Goal: Transaction & Acquisition: Purchase product/service

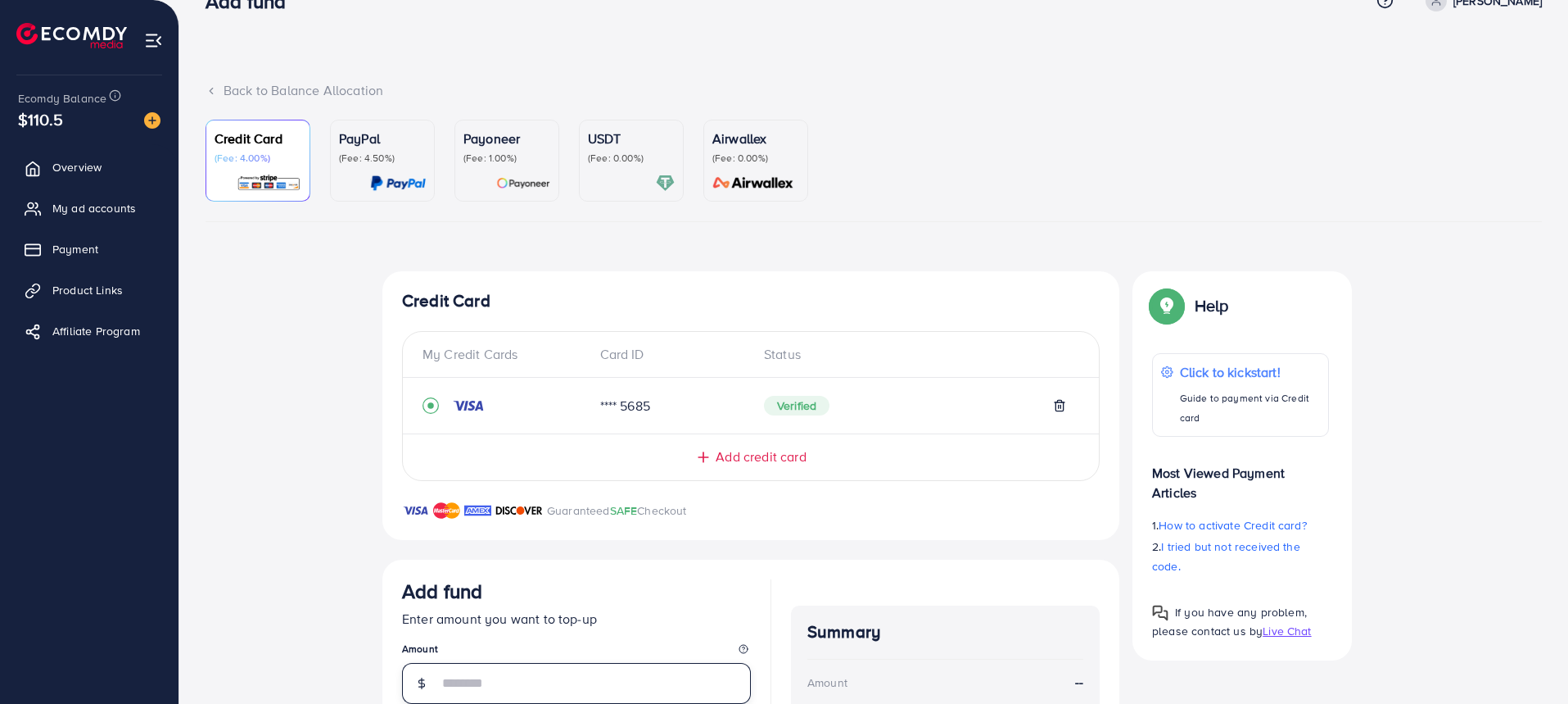
scroll to position [40, 0]
click at [633, 182] on div at bounding box center [631, 183] width 87 height 19
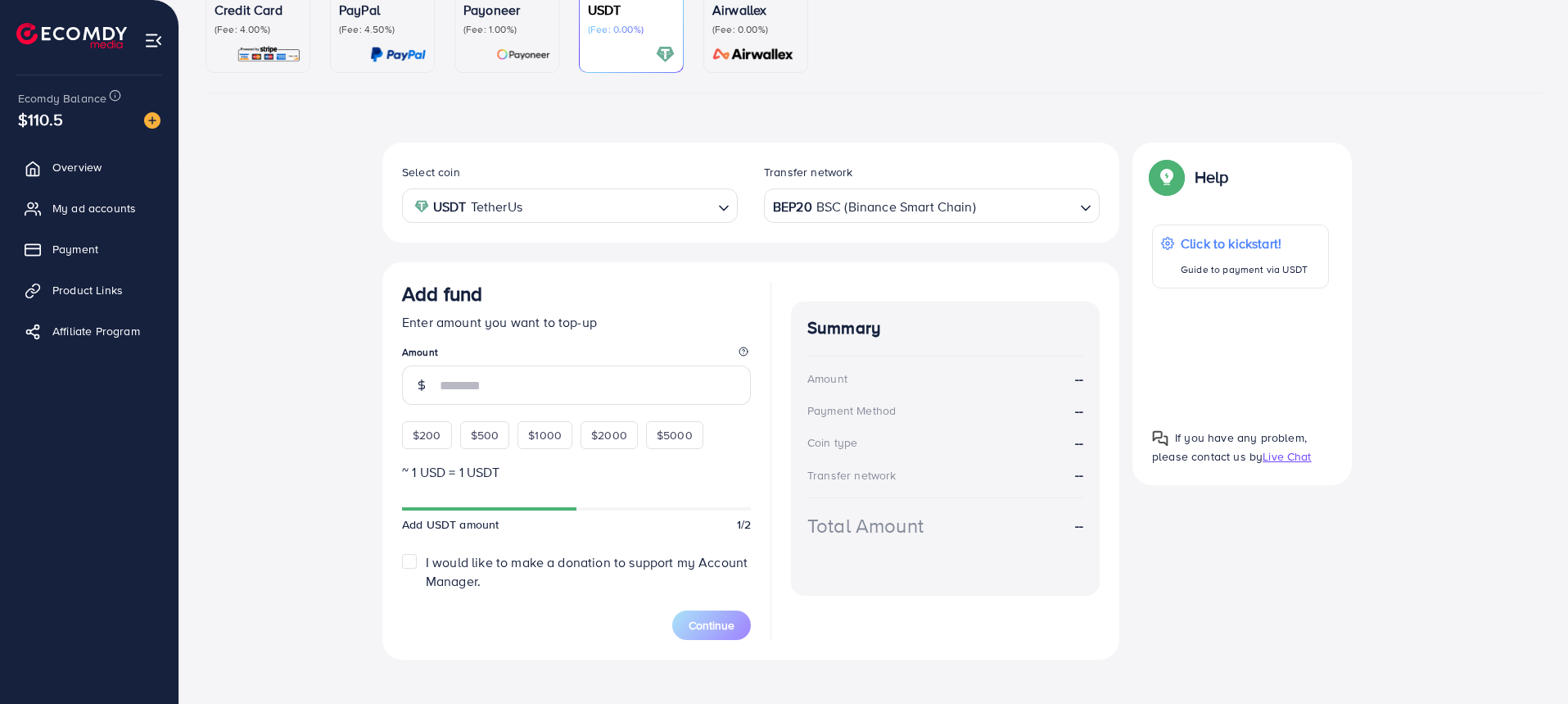
scroll to position [183, 0]
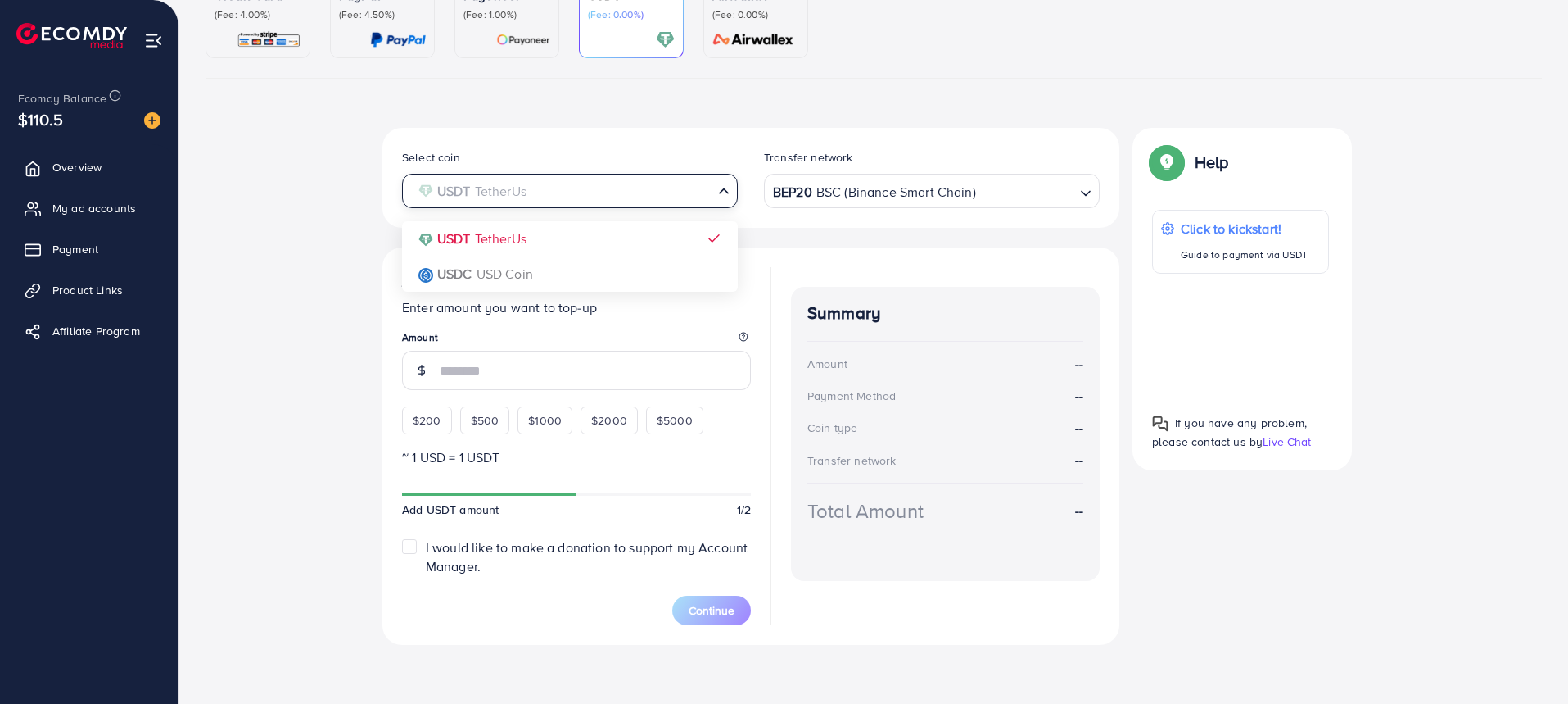
click at [507, 198] on div "USDT TetherUs" at bounding box center [560, 189] width 305 height 29
click at [523, 243] on div "Select coin USDT TetherUs Loading... USDT TetherUs USDC USD Coin Transfer netwo…" at bounding box center [751, 386] width 737 height 517
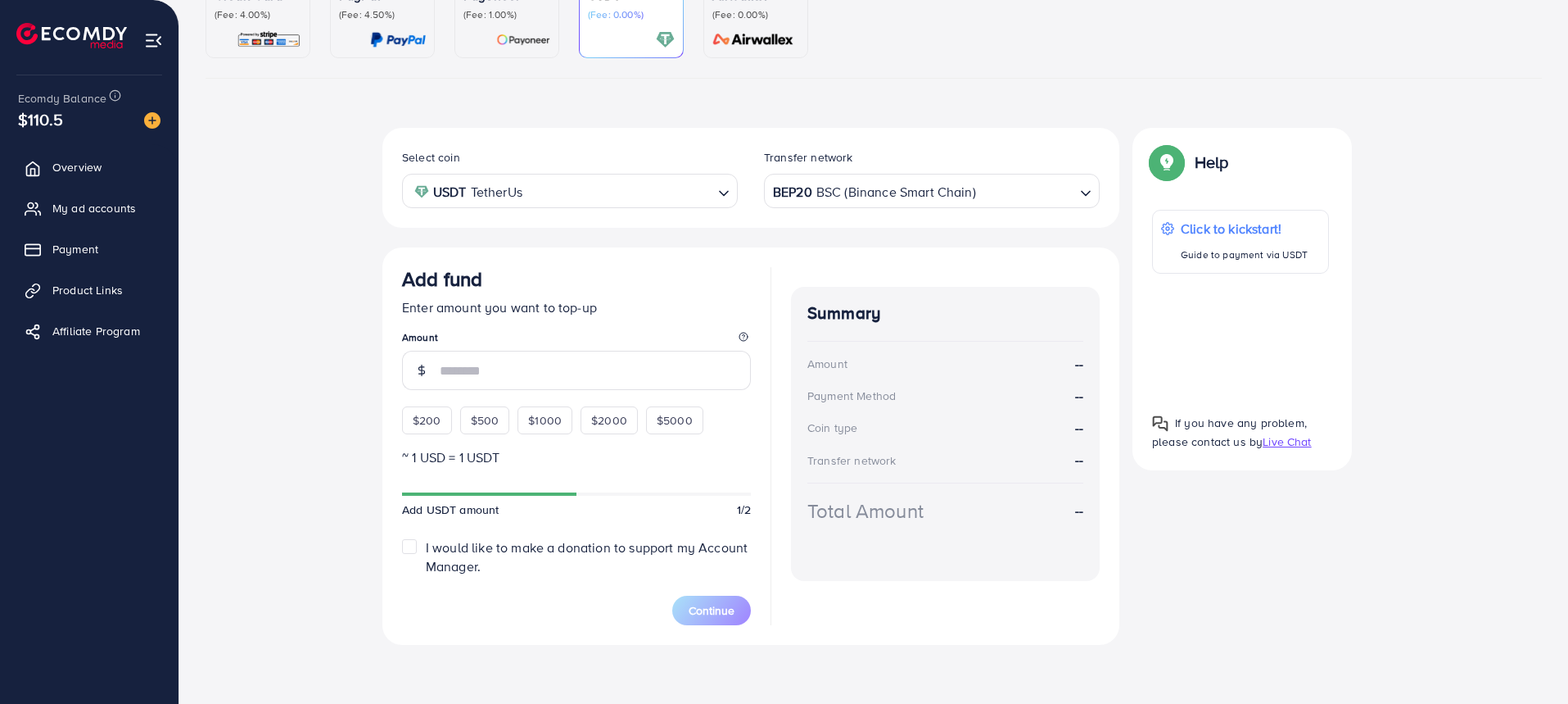
click at [860, 191] on div "BEP20 BSC (Binance Smart Chain)" at bounding box center [923, 189] width 305 height 29
click at [863, 237] on div "Select coin USDT TetherUs Loading... Transfer network BEP20 BSC (Binance Smart …" at bounding box center [751, 386] width 737 height 517
click at [567, 373] on input "number" at bounding box center [595, 369] width 311 height 39
click at [612, 198] on input "Search for option" at bounding box center [619, 191] width 184 height 26
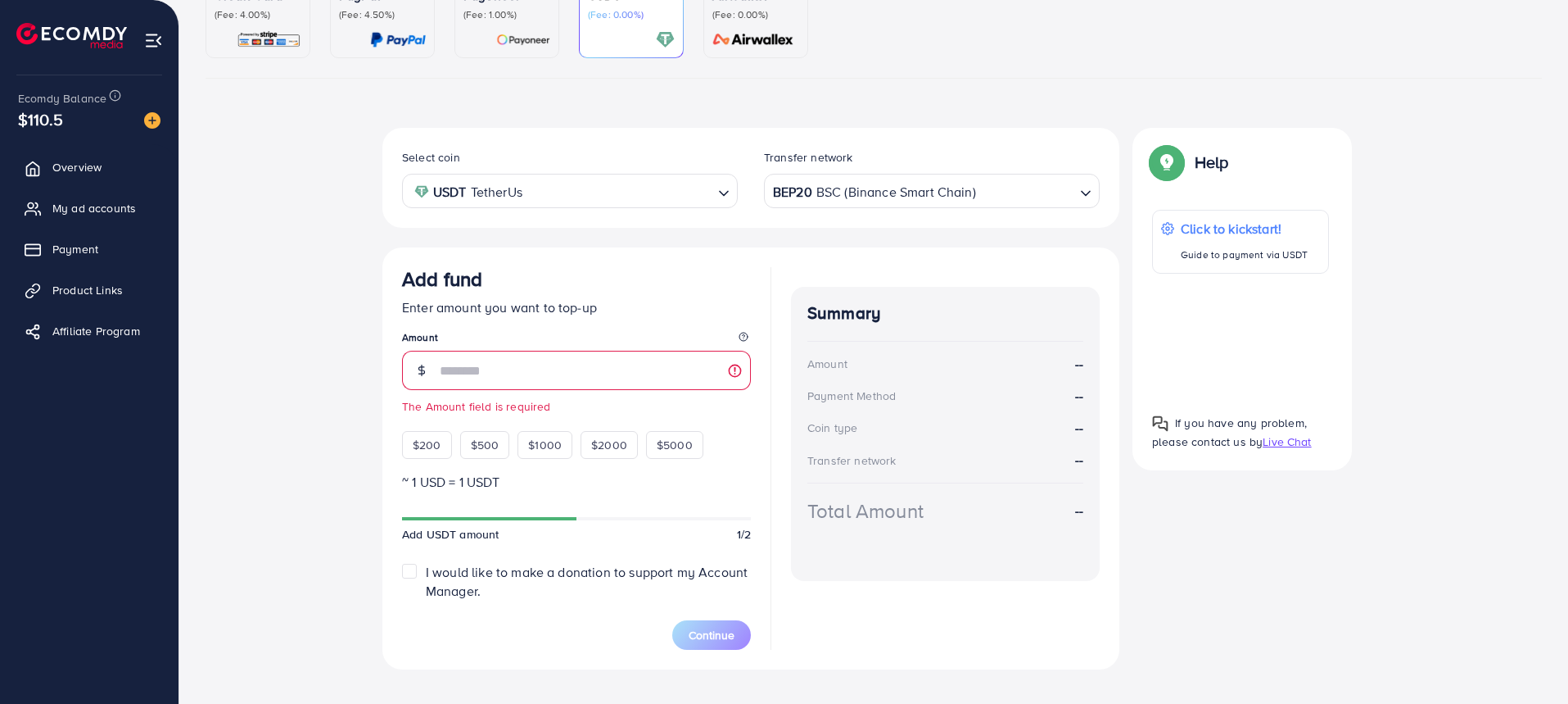
click at [580, 239] on div "Select coin USDT TetherUs Loading... USDT TetherUs USDC USD Coin Transfer netwo…" at bounding box center [751, 398] width 737 height 541
click at [495, 443] on span "$500" at bounding box center [485, 445] width 29 height 17
type input "***"
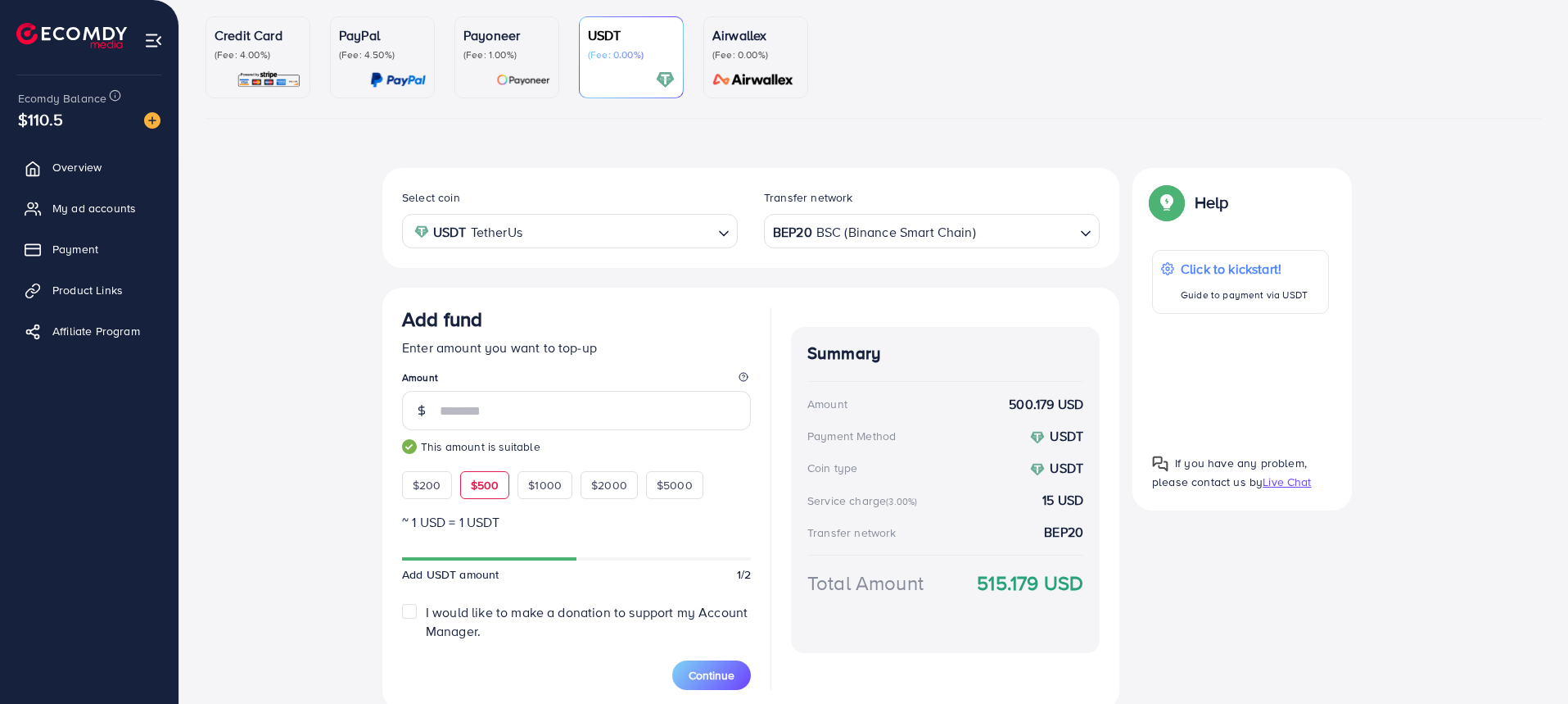
scroll to position [208, 0]
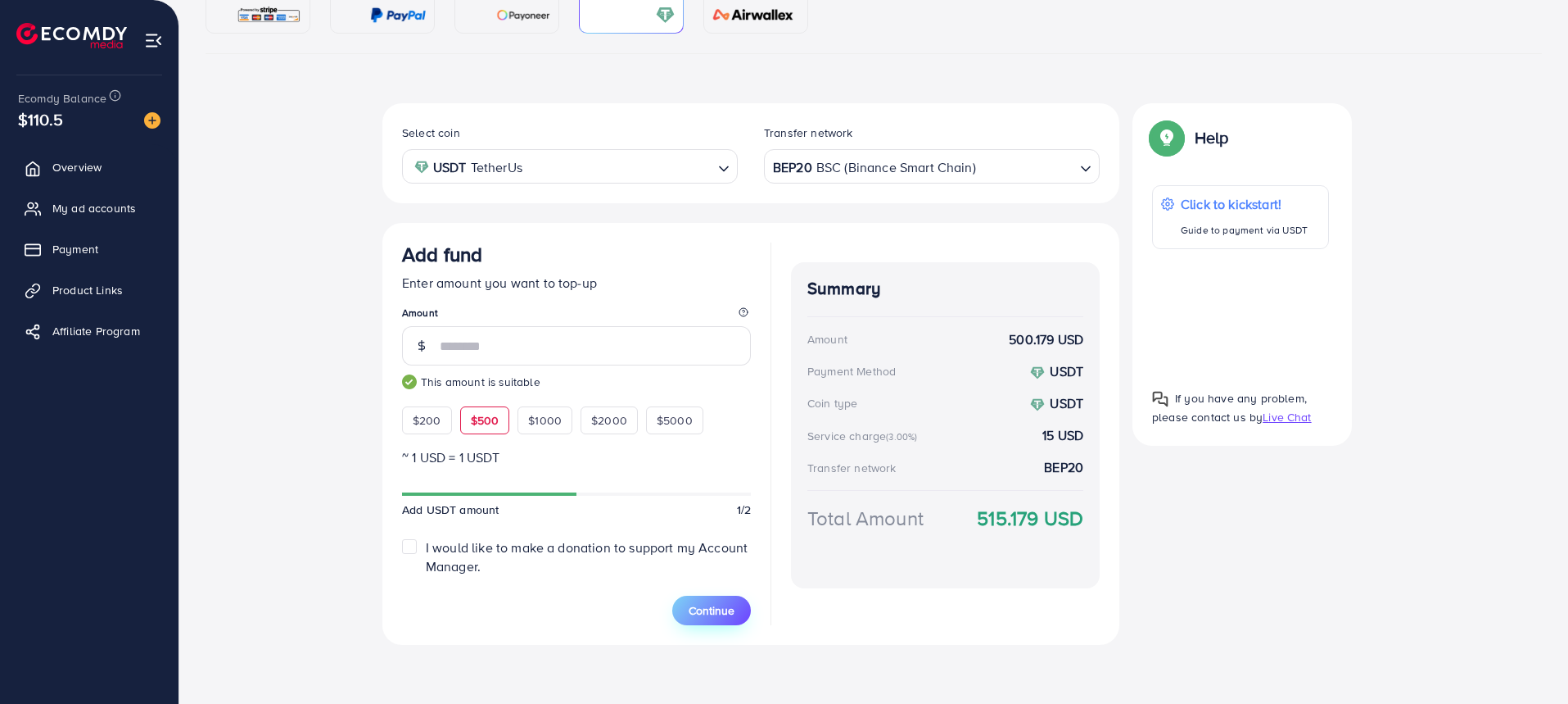
click at [738, 618] on button "Continue" at bounding box center [711, 610] width 79 height 30
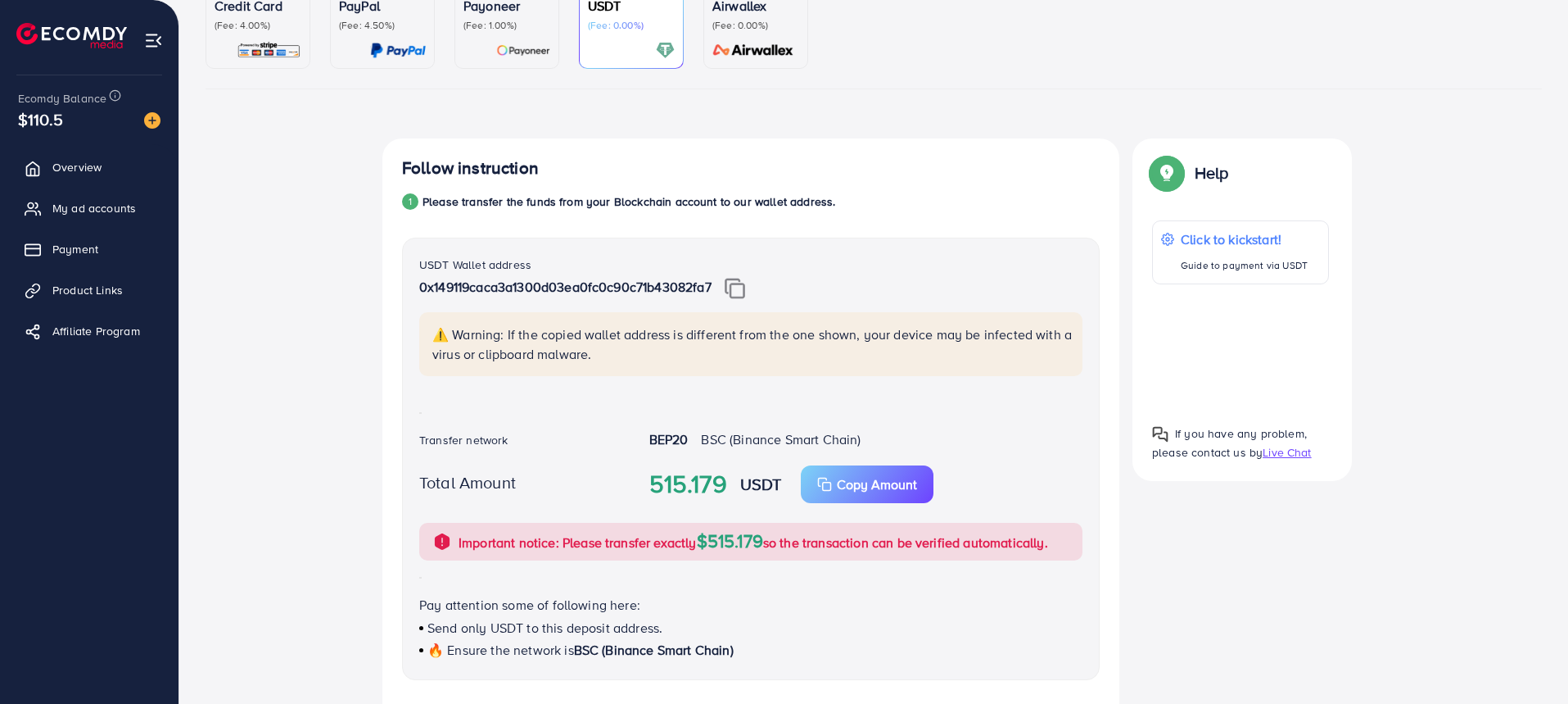
scroll to position [246, 0]
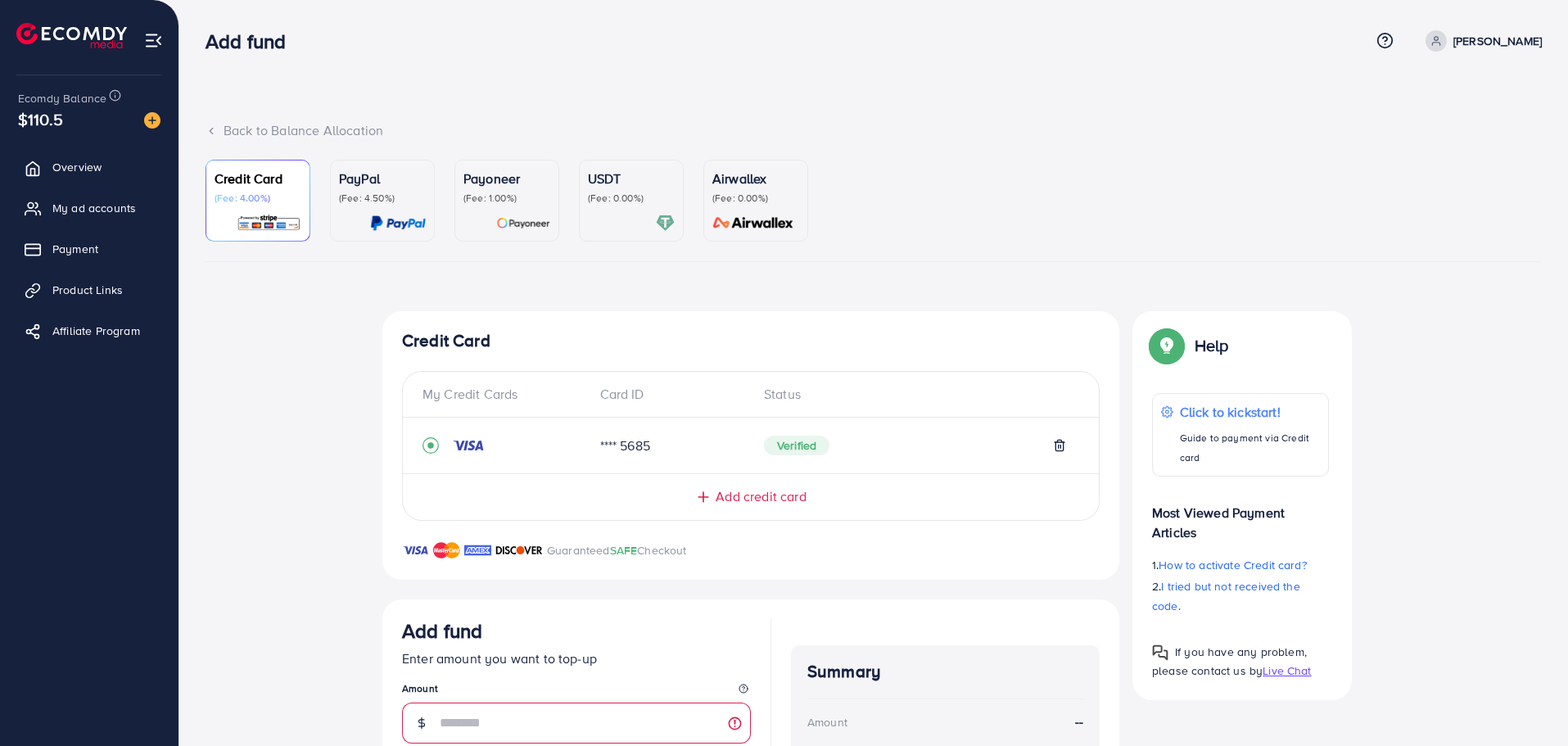
click at [635, 206] on div "USDT (Fee: 0.00%)" at bounding box center [631, 200] width 87 height 64
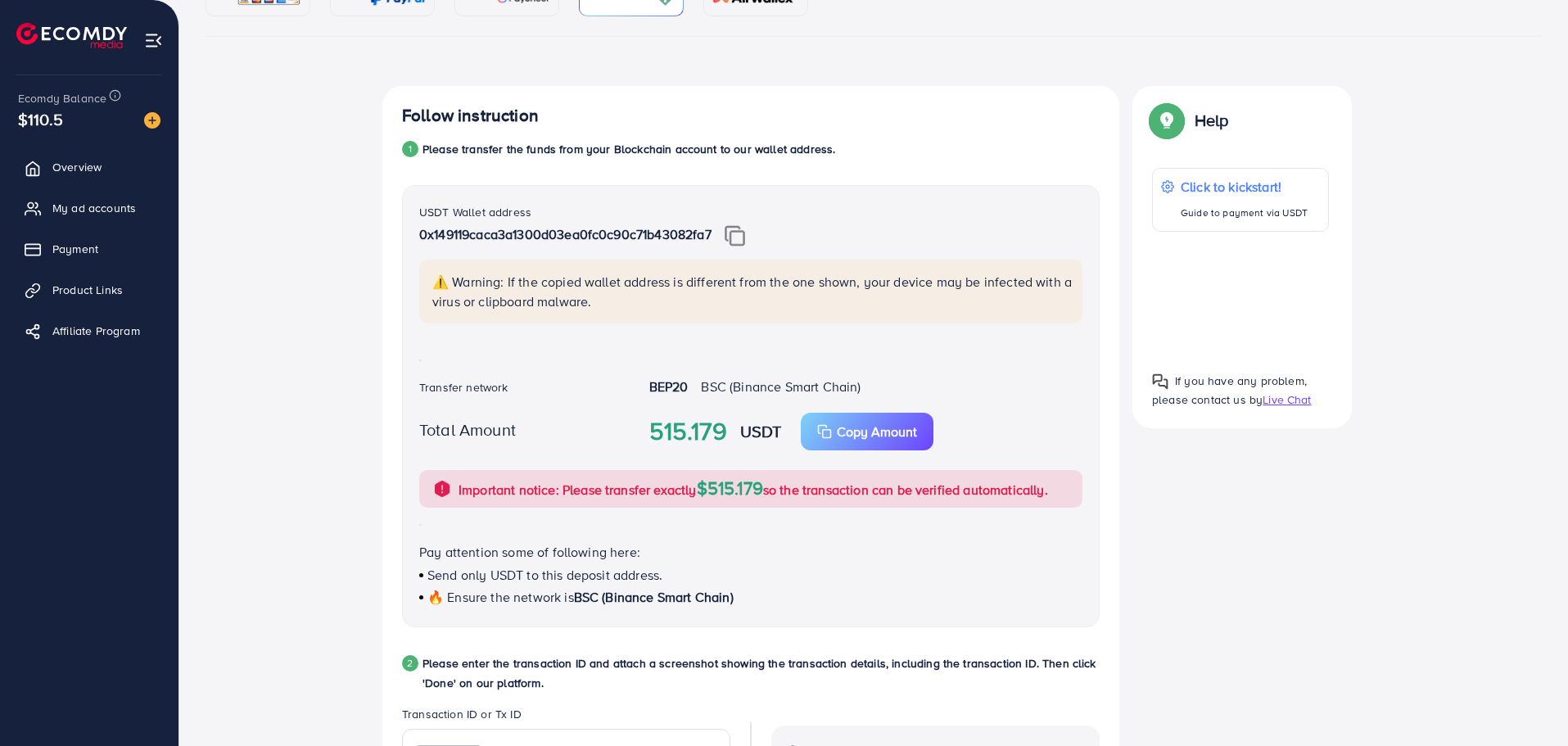
scroll to position [200, 0]
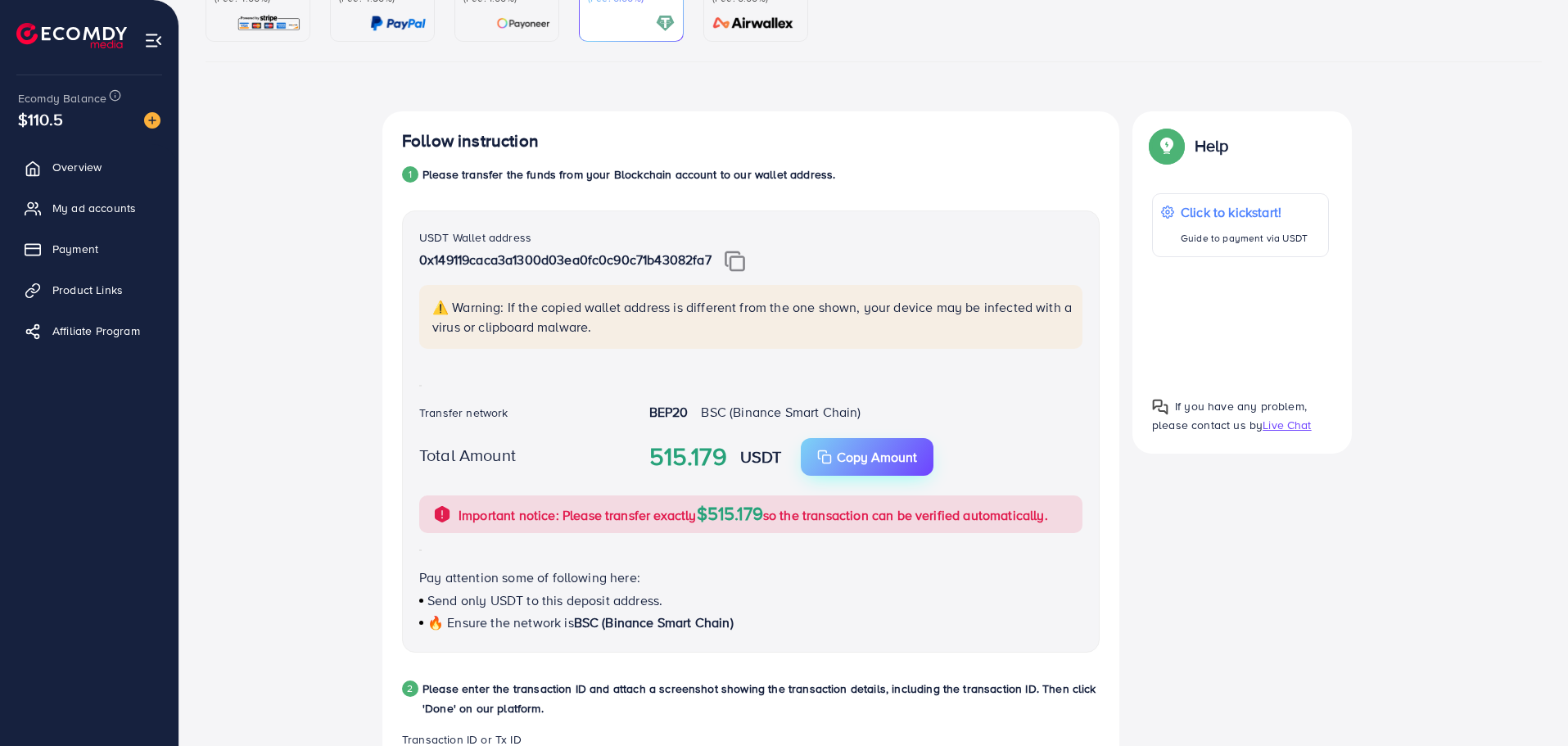
click at [853, 460] on p "Copy Amount" at bounding box center [876, 457] width 80 height 20
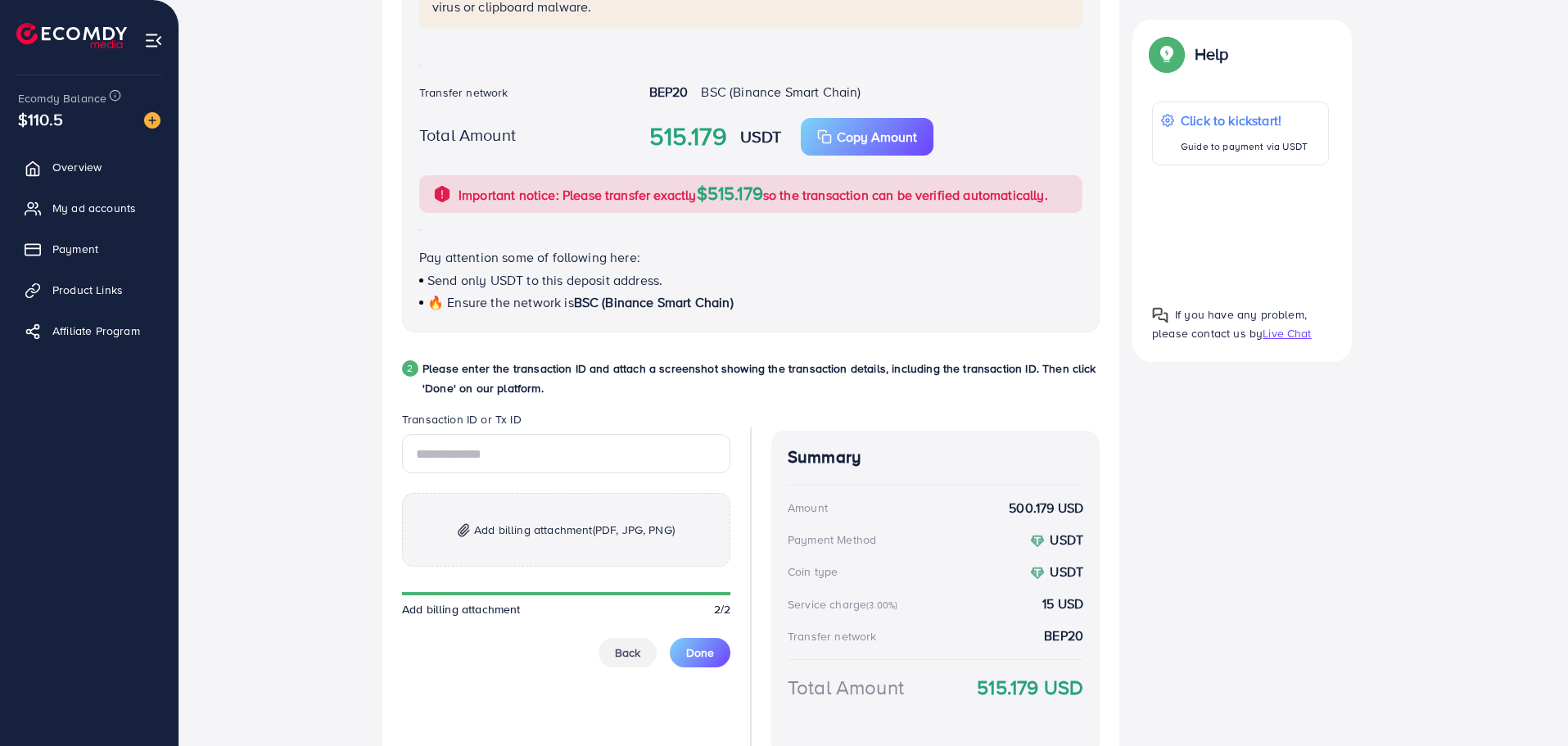
scroll to position [527, 0]
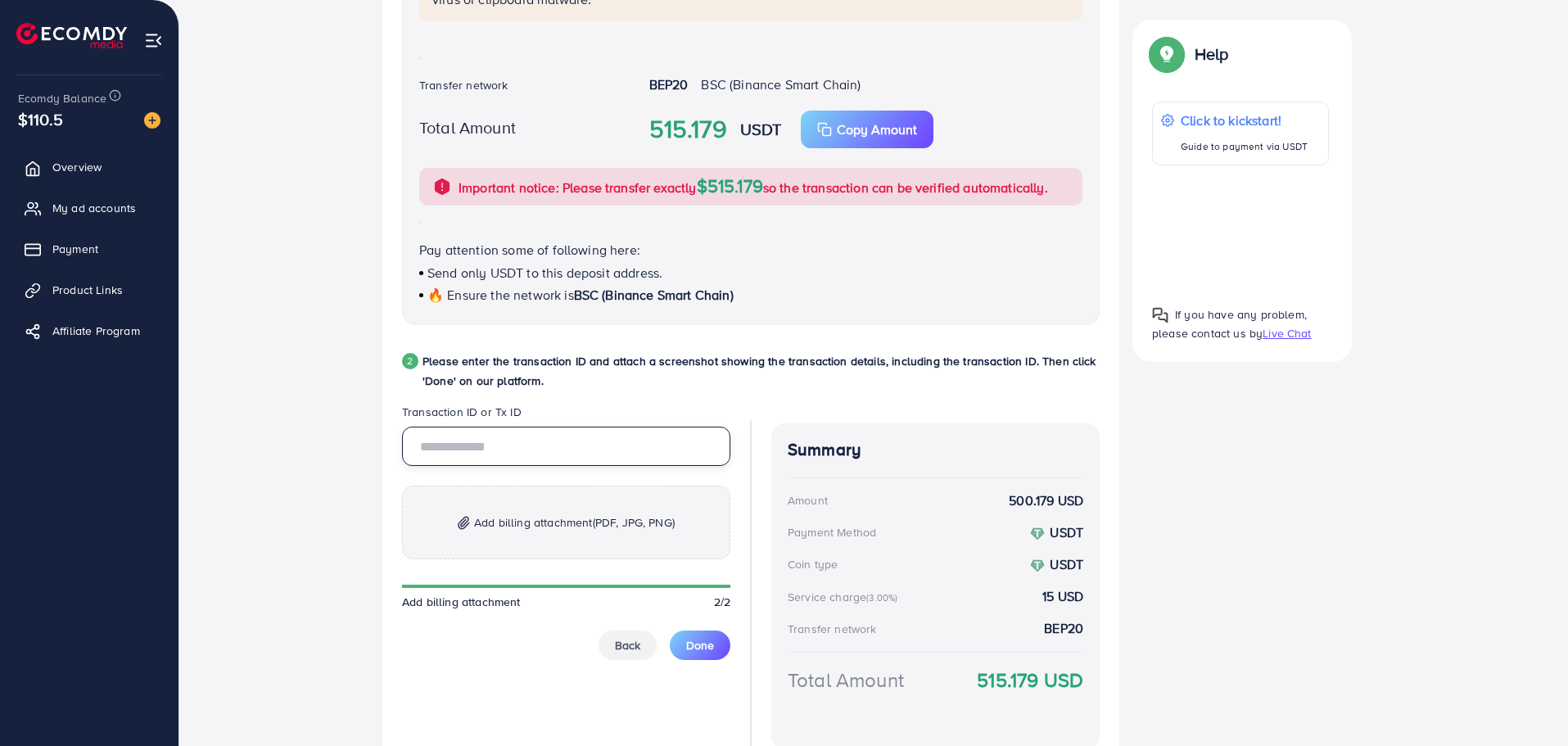
click at [493, 444] on input "text" at bounding box center [566, 446] width 329 height 39
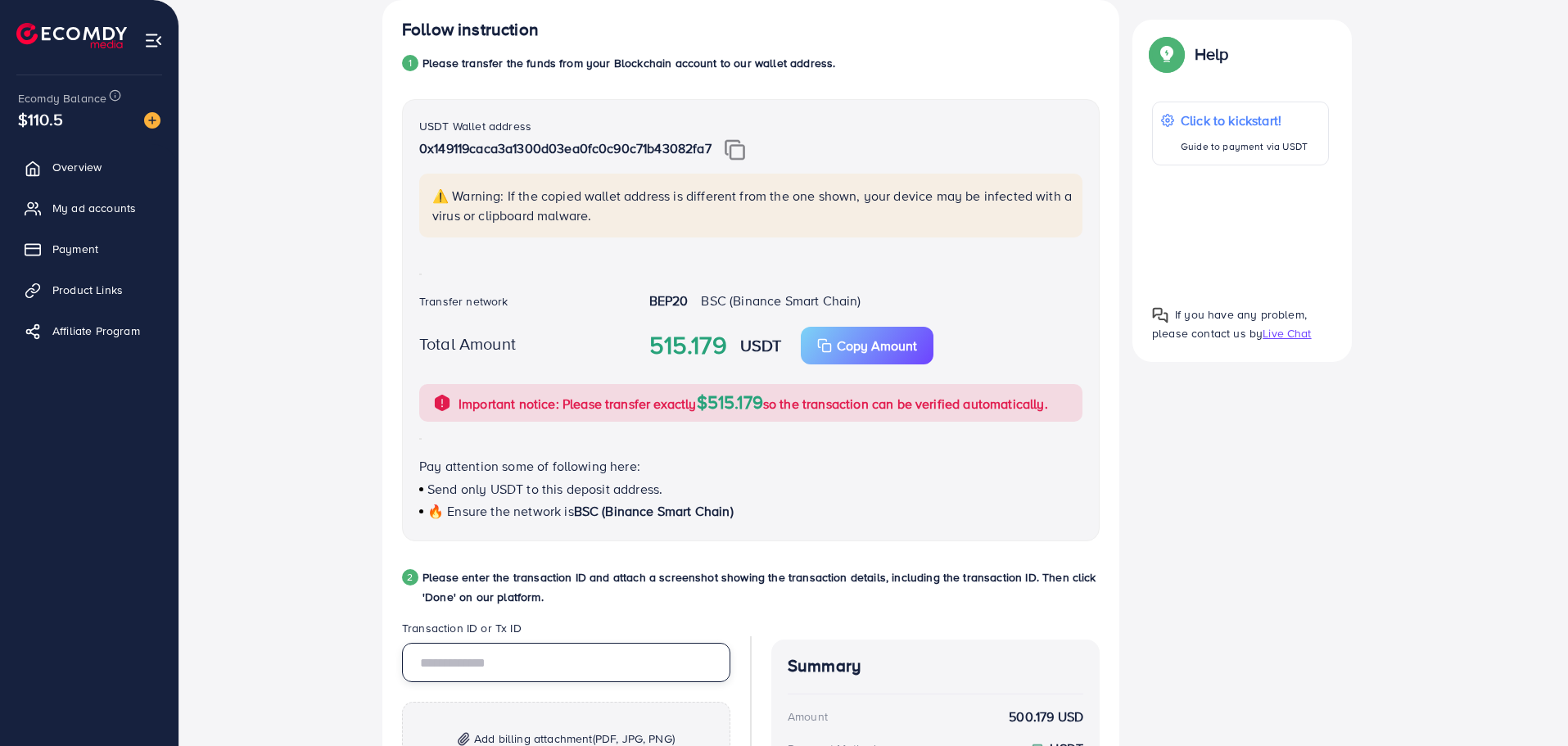
scroll to position [281, 0]
